Goal: Check status: Check status

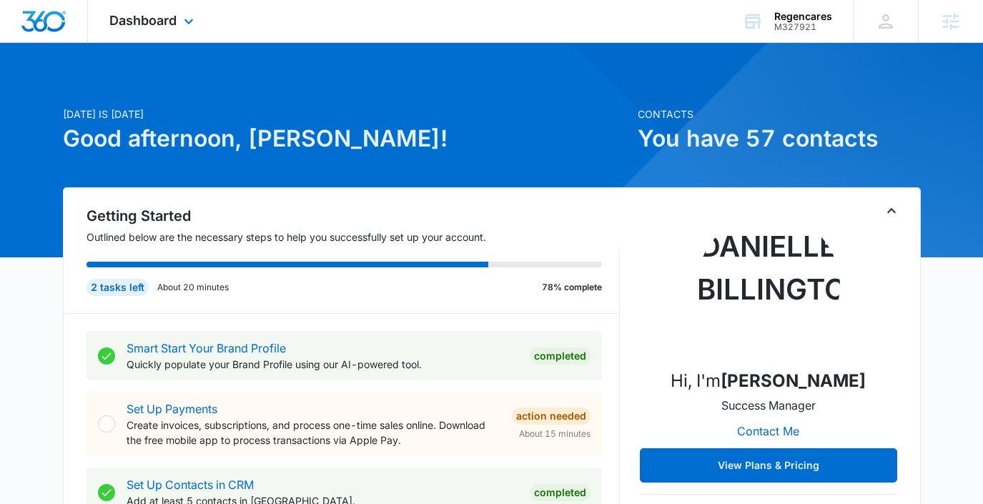
click at [132, 10] on div "Dashboard Apps Reputation Forms CRM Email Social Payments POS Content Ads Intel…" at bounding box center [153, 21] width 131 height 42
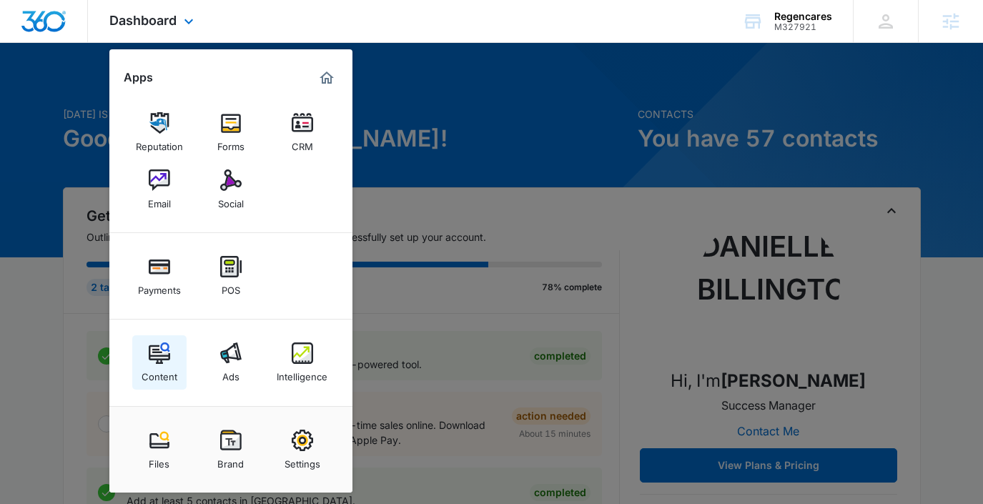
click at [149, 365] on div "Content" at bounding box center [160, 373] width 36 height 19
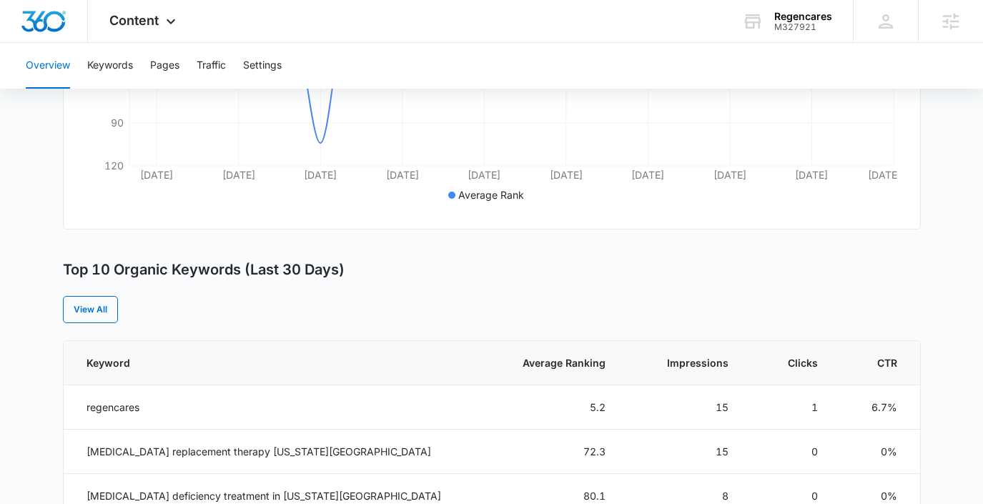
scroll to position [406, 0]
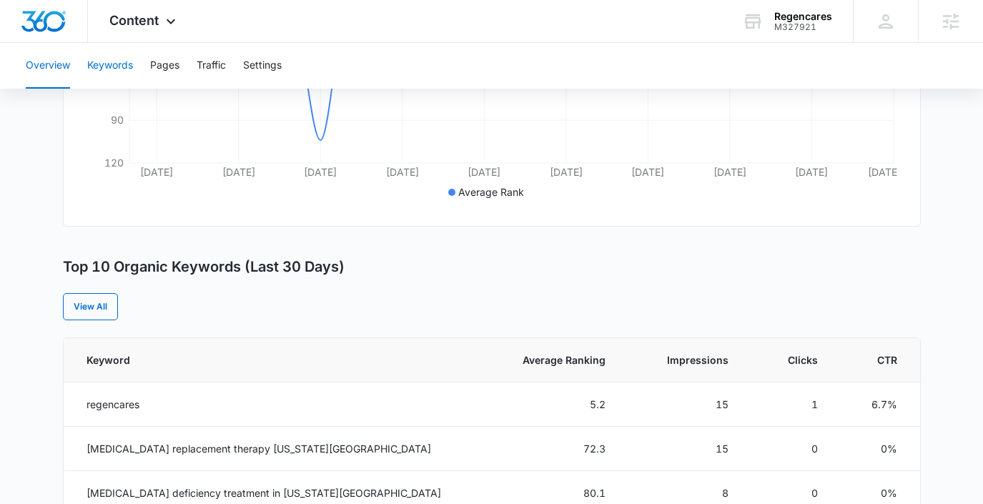
click at [119, 65] on button "Keywords" at bounding box center [110, 66] width 46 height 46
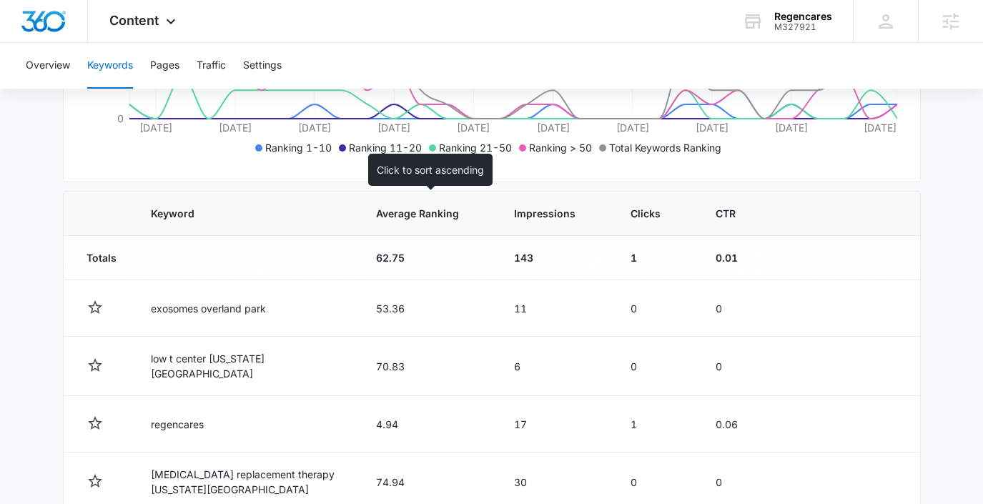
click at [410, 217] on span "Average Ranking" at bounding box center [417, 213] width 83 height 15
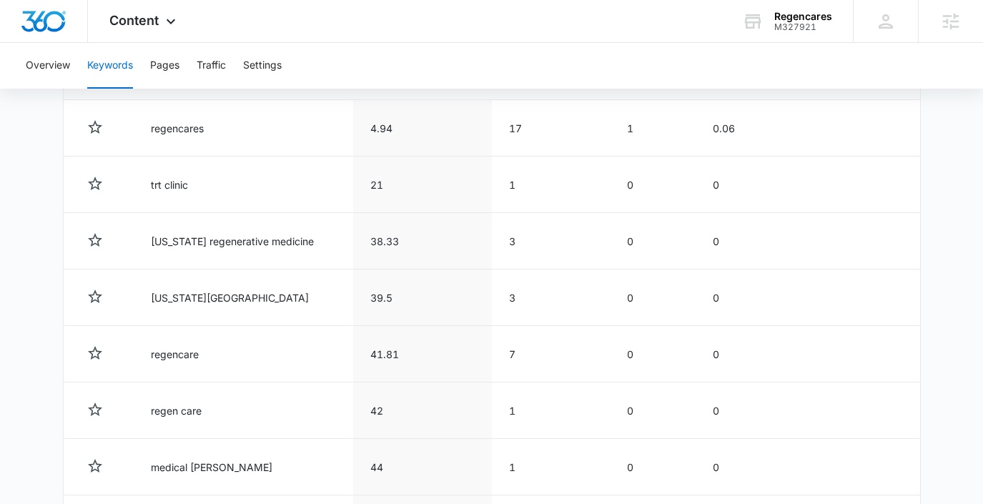
scroll to position [661, 0]
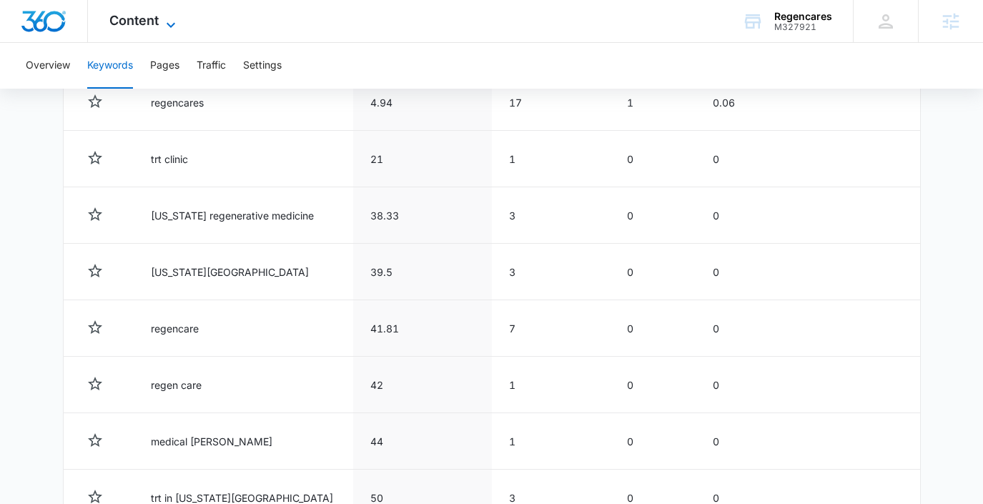
click at [157, 20] on span "Content" at bounding box center [133, 20] width 49 height 15
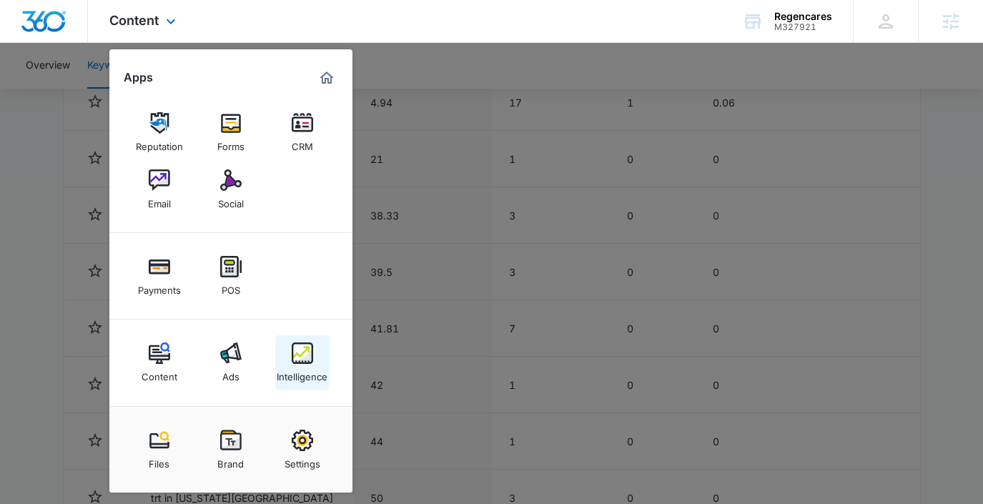
click at [283, 373] on div "Intelligence" at bounding box center [302, 373] width 51 height 19
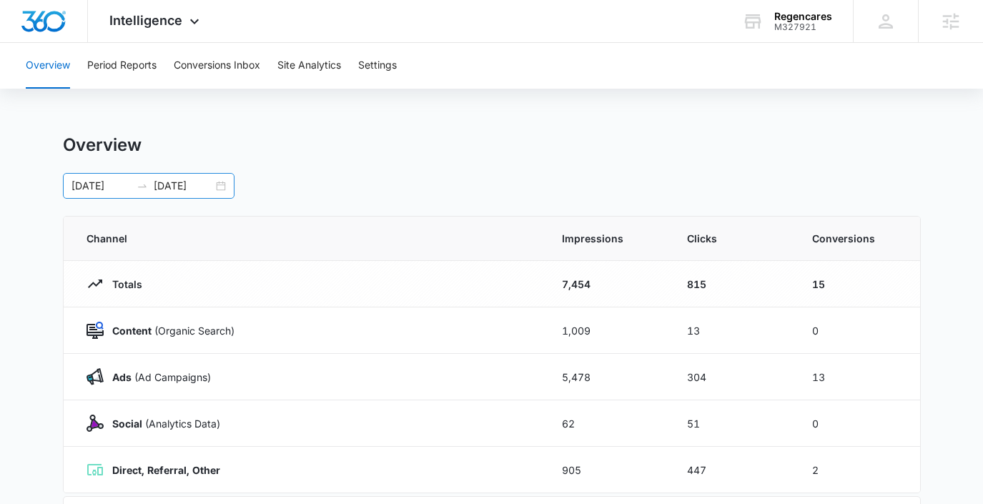
click at [223, 183] on div "[DATE] [DATE]" at bounding box center [149, 186] width 172 height 26
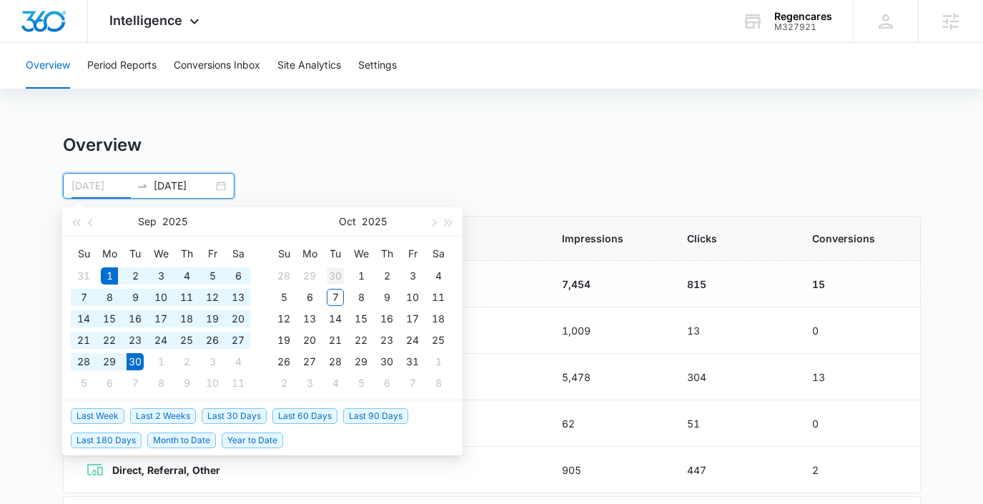
type input "[DATE]"
click at [341, 273] on div "30" at bounding box center [335, 275] width 17 height 17
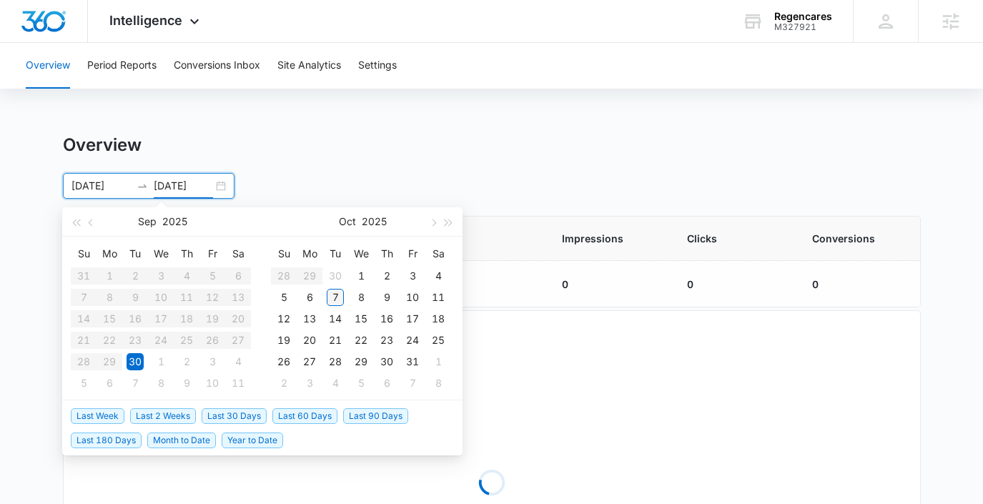
type input "[DATE]"
click at [333, 294] on div "7" at bounding box center [335, 297] width 17 height 17
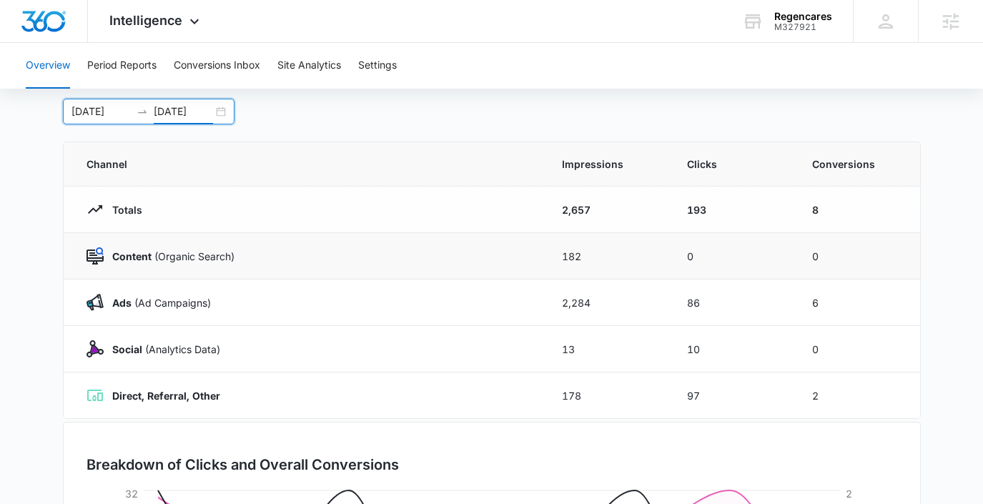
scroll to position [73, 0]
